Goal: Check status

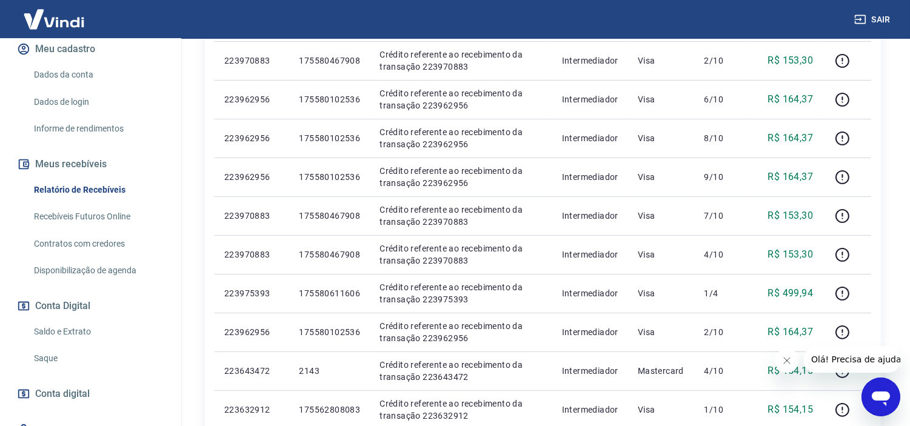
scroll to position [202, 0]
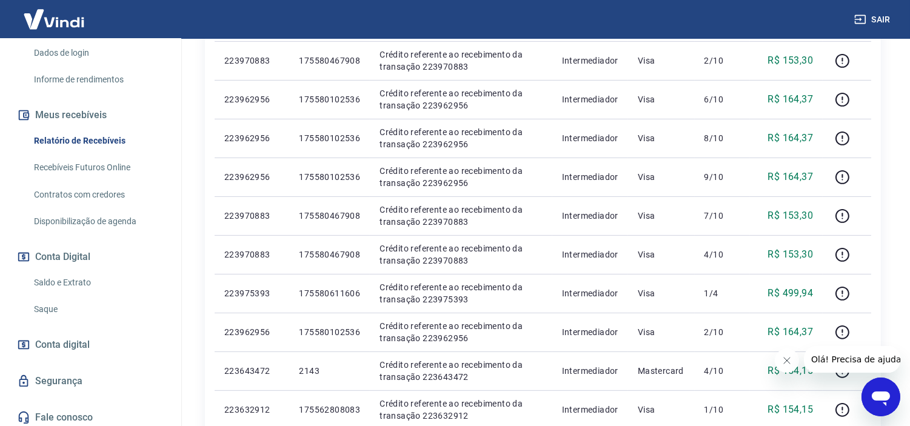
click at [78, 269] on button "Conta Digital" at bounding box center [91, 257] width 152 height 27
click at [62, 291] on link "Saldo e Extrato" at bounding box center [98, 282] width 138 height 25
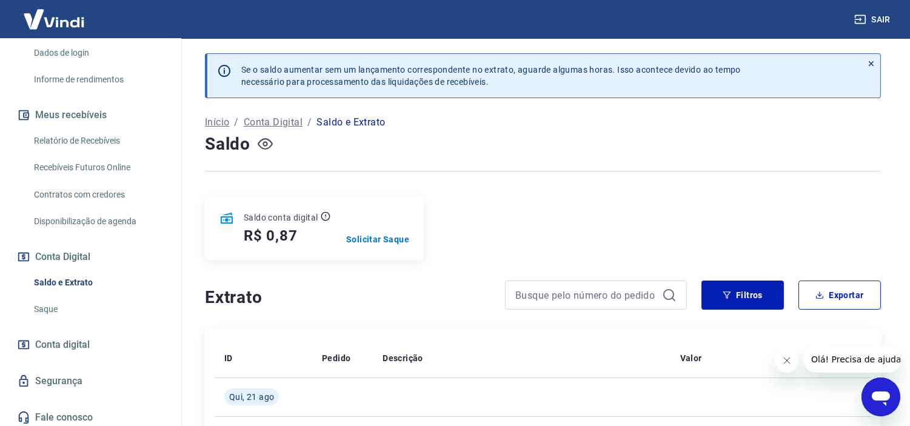
click at [267, 147] on icon "button" at bounding box center [265, 143] width 15 height 15
click at [267, 142] on icon "button" at bounding box center [265, 144] width 15 height 12
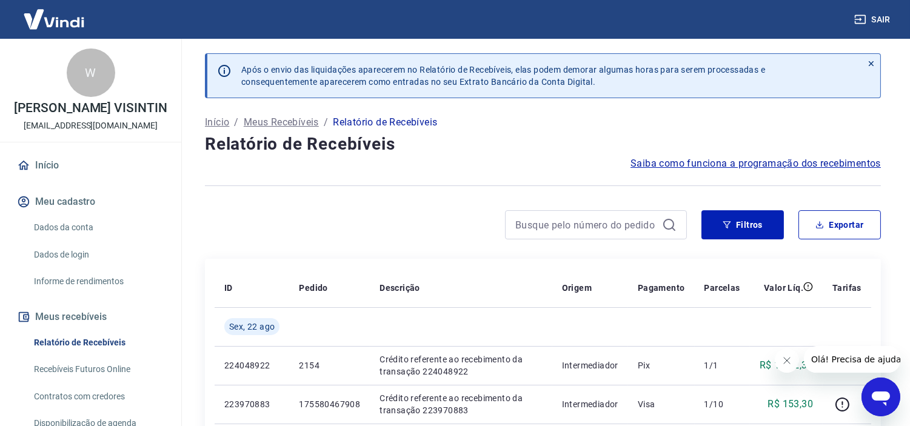
click at [49, 23] on img at bounding box center [54, 19] width 79 height 37
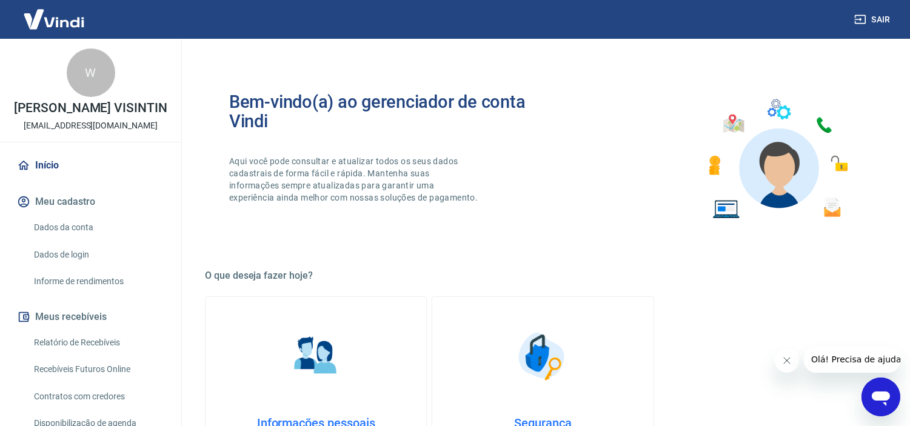
click at [57, 175] on link "Início" at bounding box center [91, 165] width 152 height 27
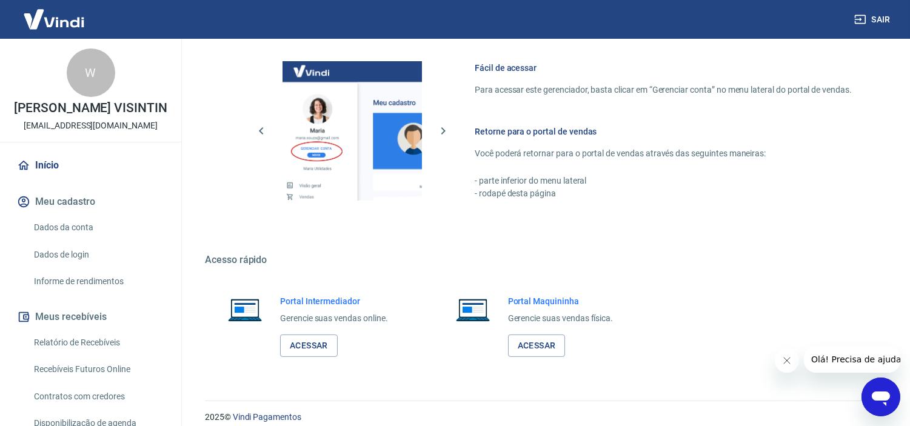
scroll to position [531, 0]
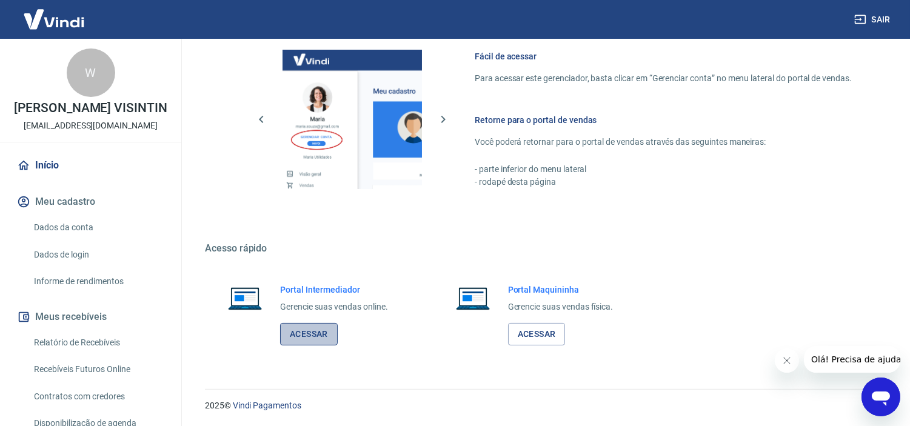
click at [321, 341] on link "Acessar" at bounding box center [309, 334] width 58 height 22
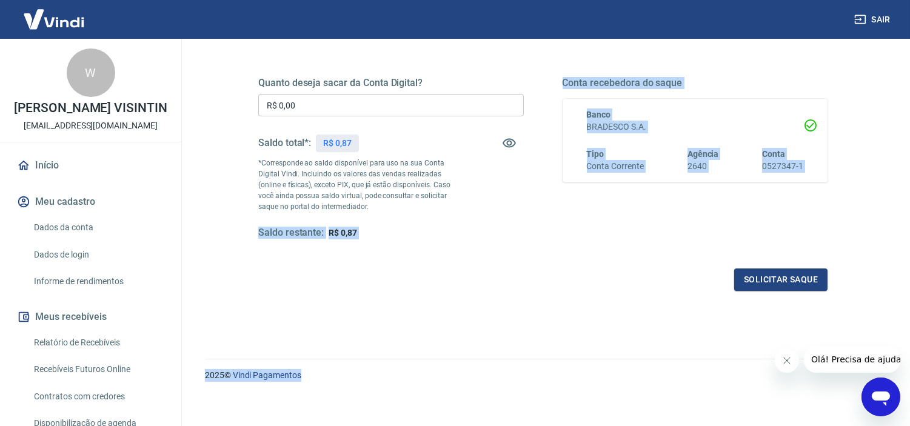
scroll to position [173, 0]
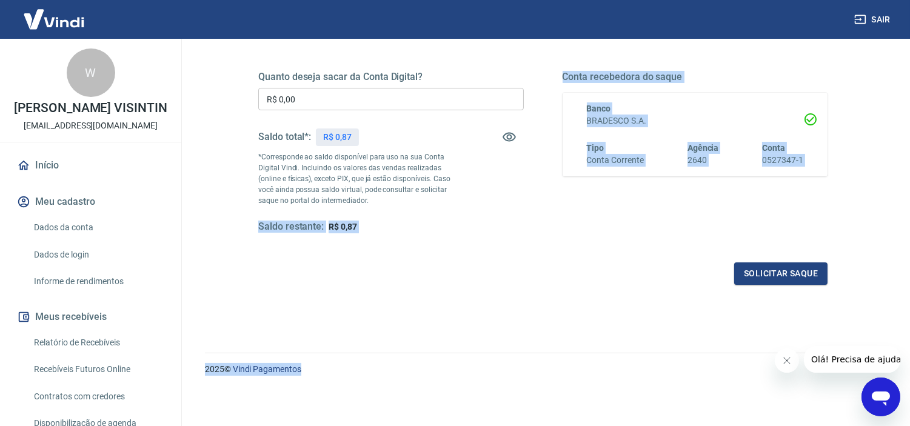
drag, startPoint x: 256, startPoint y: 395, endPoint x: 429, endPoint y: 452, distance: 182.0
click at [429, 253] on html "Sair W WENDER DAMASCENO VISINTIN cadastros.wh@gmail.com Início Meu cadastro Dad…" at bounding box center [455, 40] width 910 height 426
click at [380, 237] on div "Quanto deseja sacar da Conta Digital? R$ 0,00 ​ Saldo total*: R$ 0,87 *Correspo…" at bounding box center [542, 163] width 569 height 243
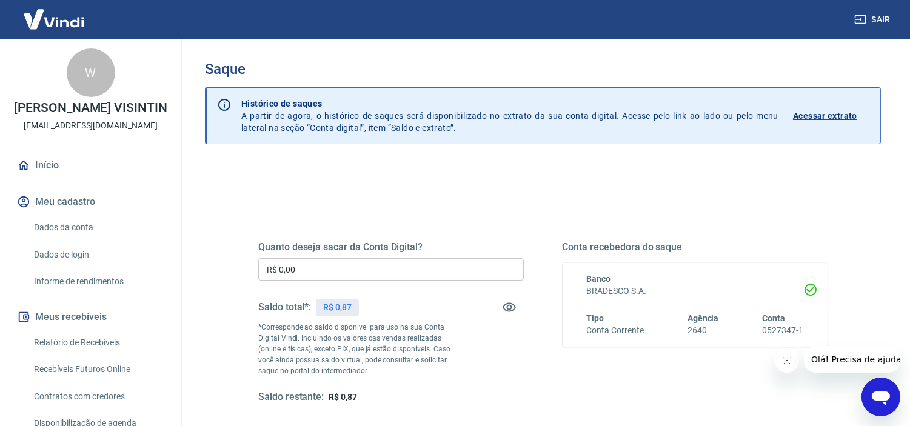
scroll to position [0, 0]
